Goal: Task Accomplishment & Management: Manage account settings

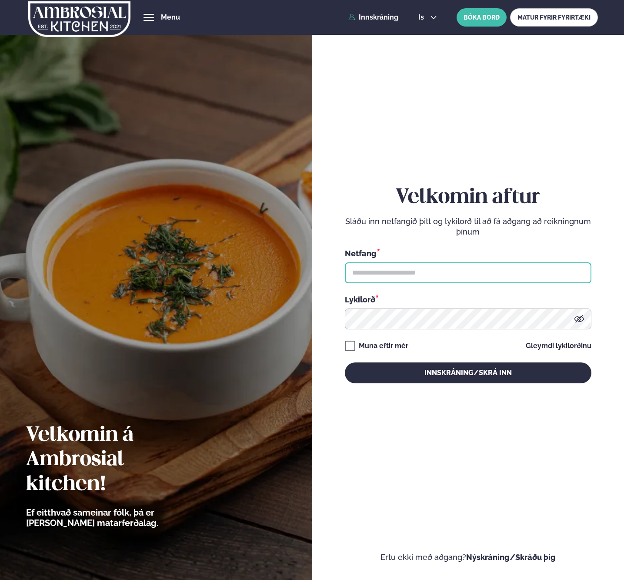
click at [417, 278] on input "text" at bounding box center [468, 272] width 247 height 21
type input "**********"
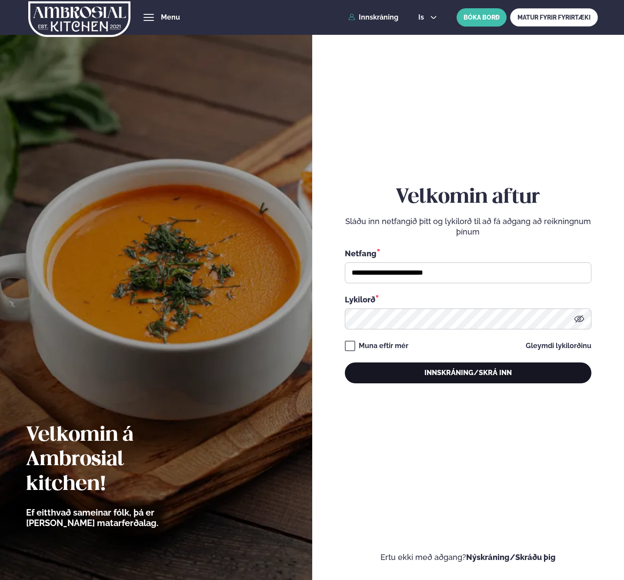
click at [439, 371] on button "Innskráning/Skrá inn" at bounding box center [468, 372] width 247 height 21
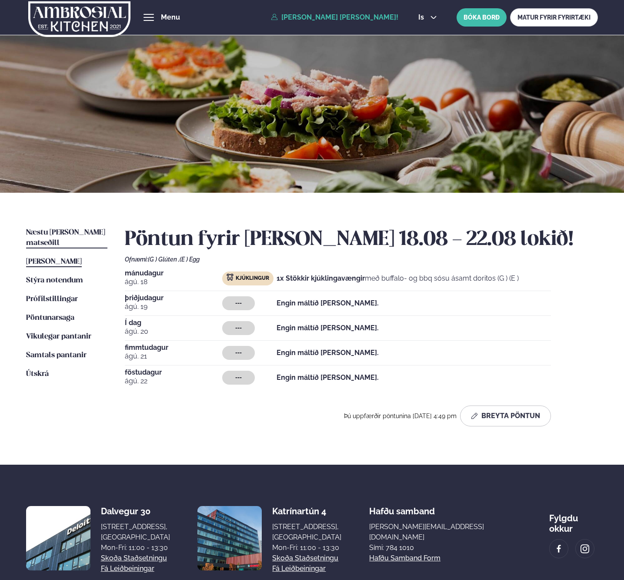
click at [75, 236] on span "Næstu [PERSON_NAME] matseðill" at bounding box center [65, 238] width 79 height 18
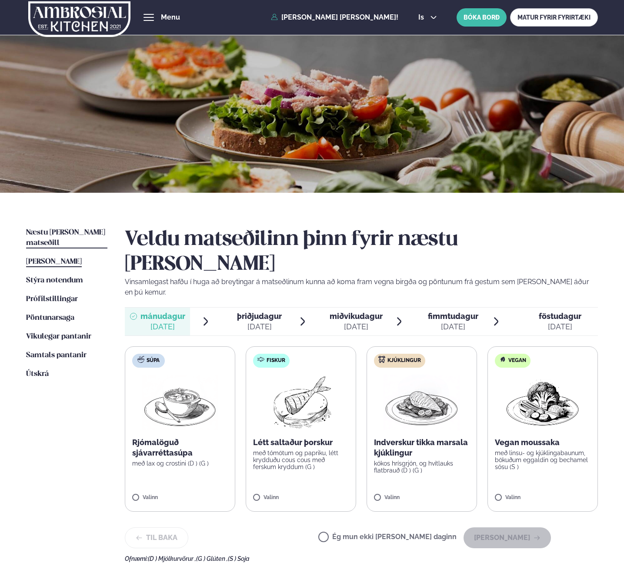
click at [72, 258] on span "[PERSON_NAME]" at bounding box center [54, 261] width 56 height 7
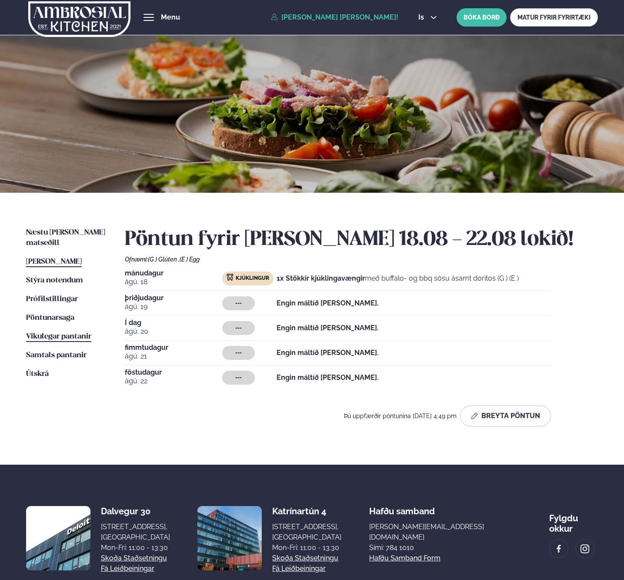
click at [60, 333] on span "Vikulegar pantanir" at bounding box center [58, 336] width 65 height 7
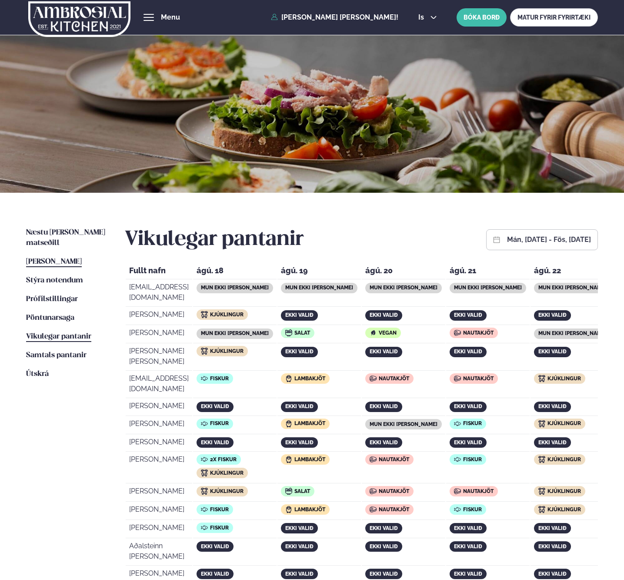
click at [67, 258] on span "[PERSON_NAME]" at bounding box center [54, 261] width 56 height 7
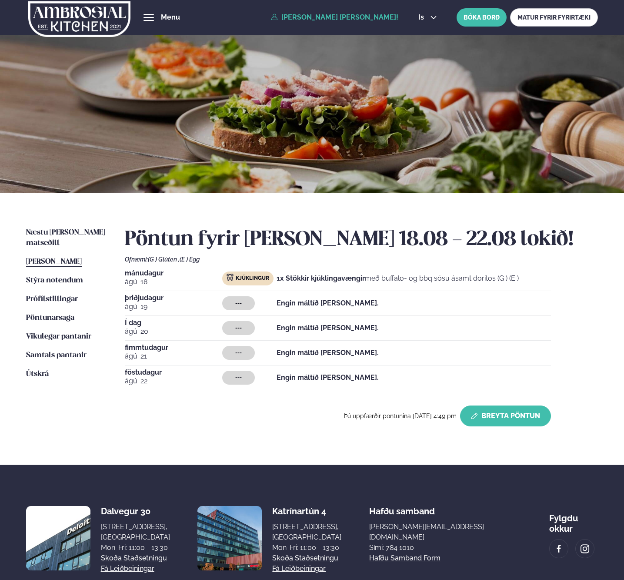
click at [501, 412] on button "Breyta Pöntun" at bounding box center [505, 415] width 91 height 21
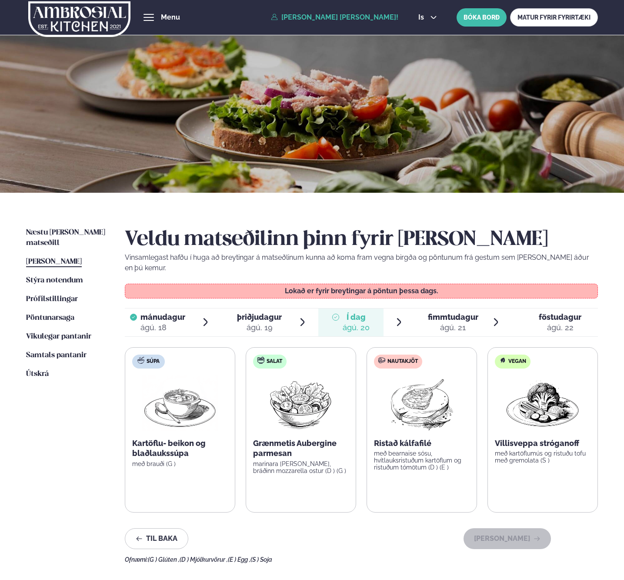
click at [441, 312] on span "fimmtudagur" at bounding box center [453, 316] width 50 height 9
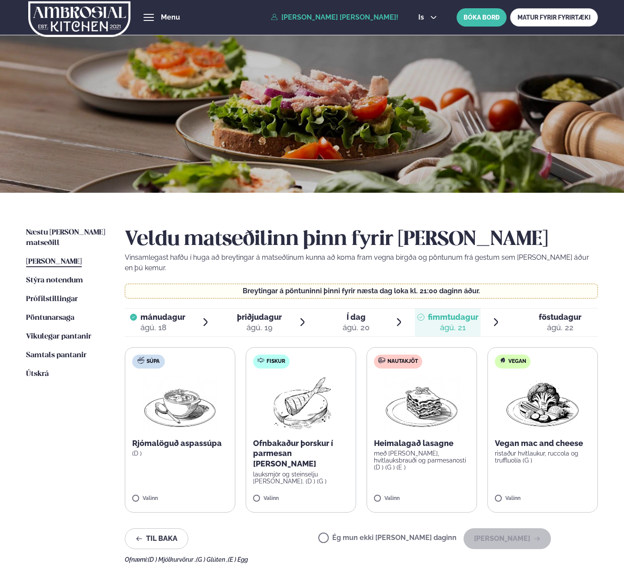
click at [371, 309] on span "Í dag Í d. [DATE]" at bounding box center [351, 322] width 66 height 28
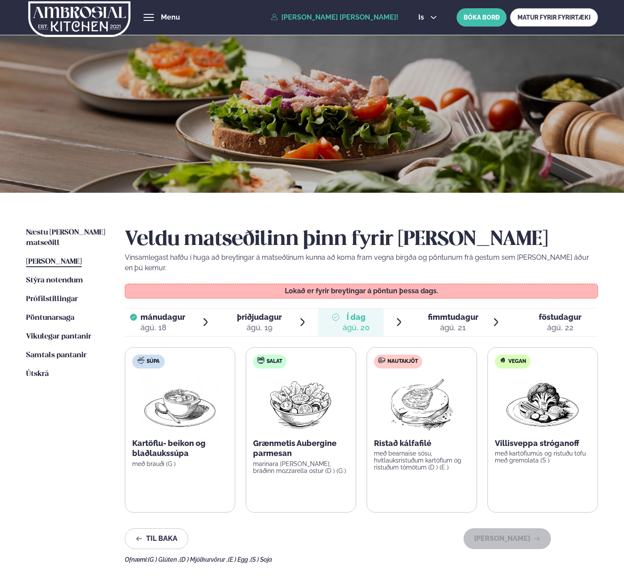
click at [535, 312] on div at bounding box center [532, 322] width 7 height 21
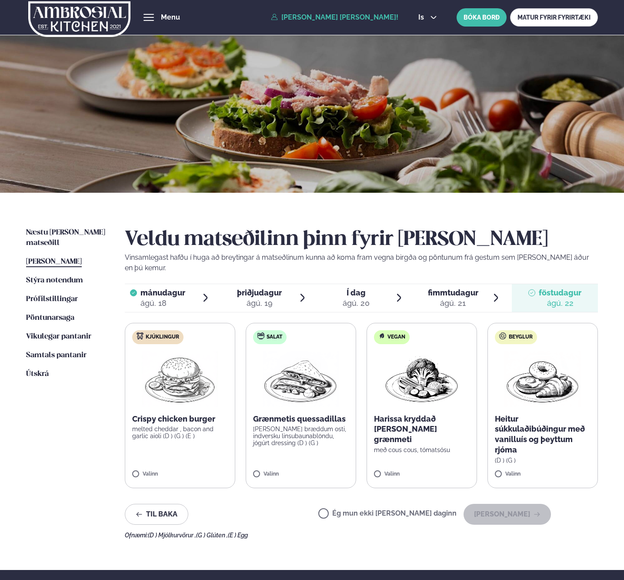
click at [366, 298] on div "ágú. 20" at bounding box center [356, 303] width 27 height 10
